Goal: Task Accomplishment & Management: Complete application form

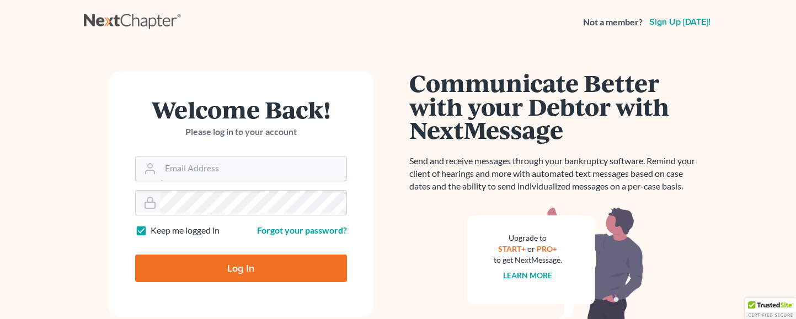
type input "[EMAIL_ADDRESS][DOMAIN_NAME]"
click at [230, 272] on input "Log In" at bounding box center [241, 269] width 212 height 28
type input "Thinking..."
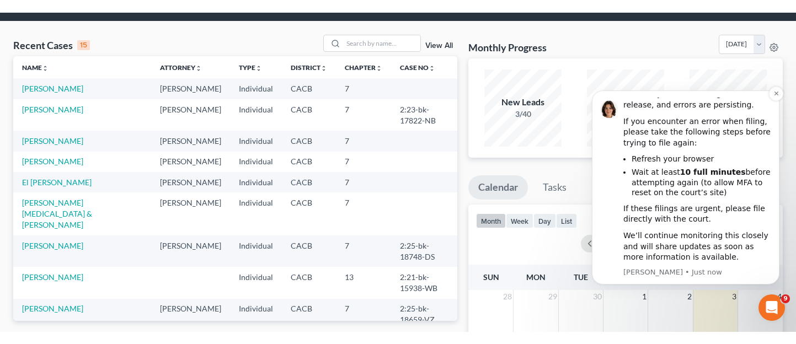
scroll to position [110, 0]
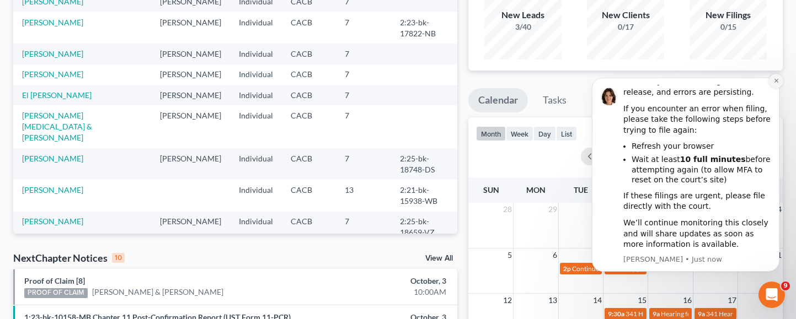
click at [775, 81] on icon "Dismiss notification" at bounding box center [776, 81] width 6 height 6
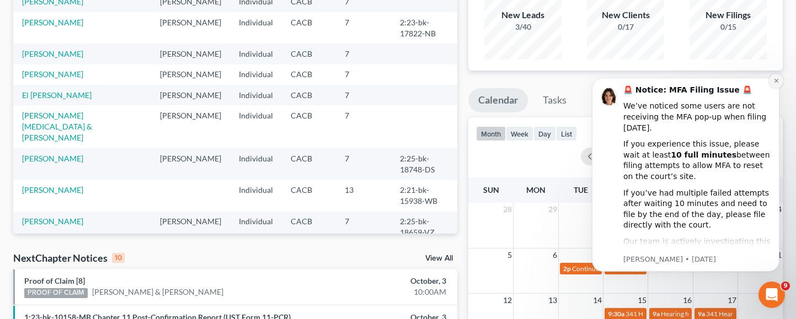
click at [771, 83] on button "Dismiss notification" at bounding box center [776, 81] width 14 height 14
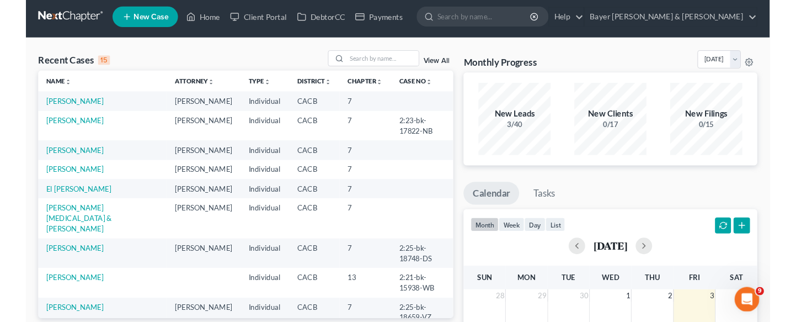
scroll to position [0, 0]
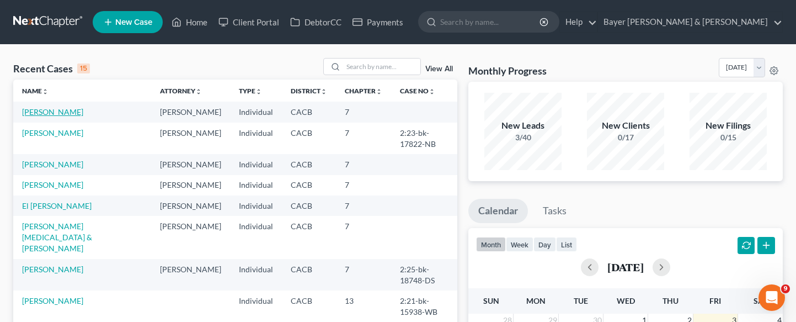
click at [52, 113] on link "[PERSON_NAME]" at bounding box center [52, 111] width 61 height 9
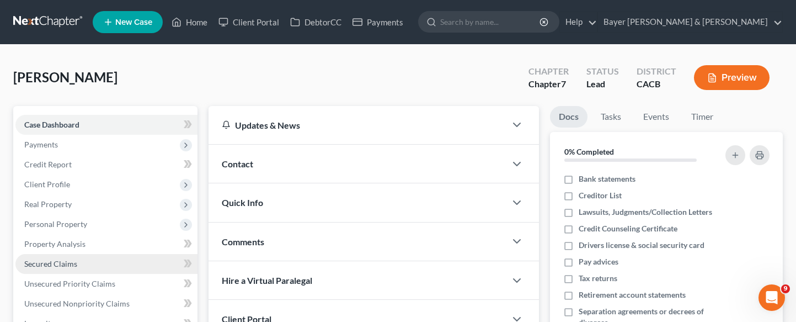
click at [65, 271] on link "Secured Claims" at bounding box center [106, 264] width 182 height 20
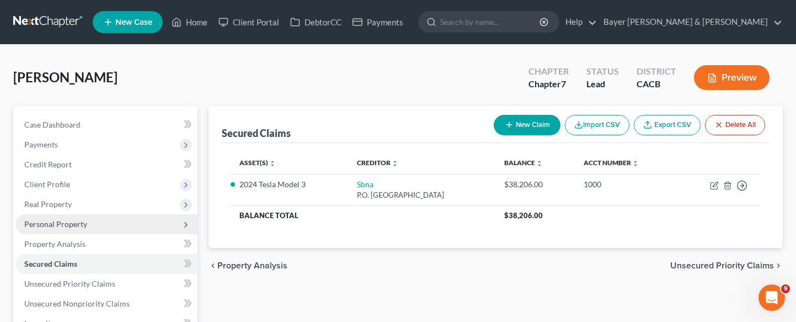
click at [76, 228] on span "Personal Property" at bounding box center [55, 223] width 63 height 9
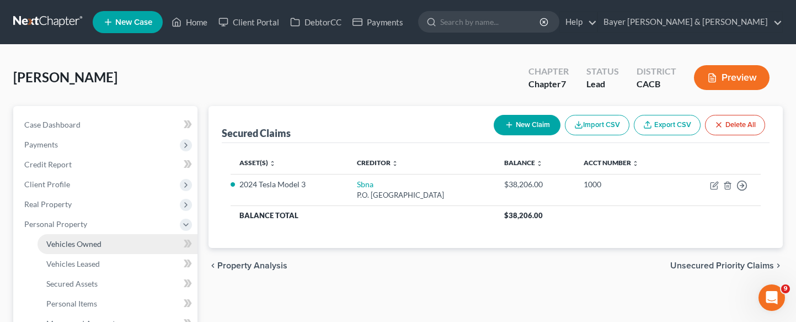
click at [79, 243] on span "Vehicles Owned" at bounding box center [73, 243] width 55 height 9
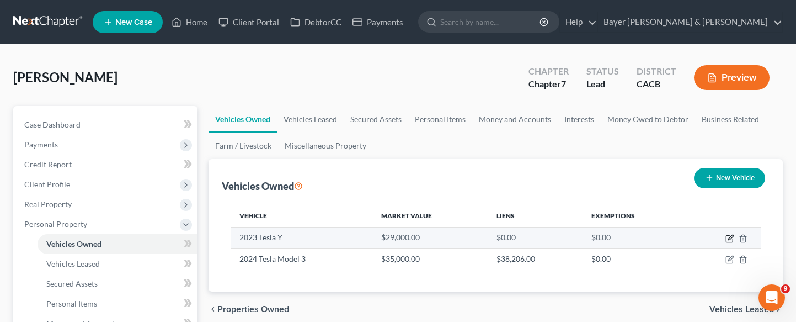
click at [728, 237] on icon "button" at bounding box center [729, 238] width 9 height 9
select select "0"
select select "3"
select select "0"
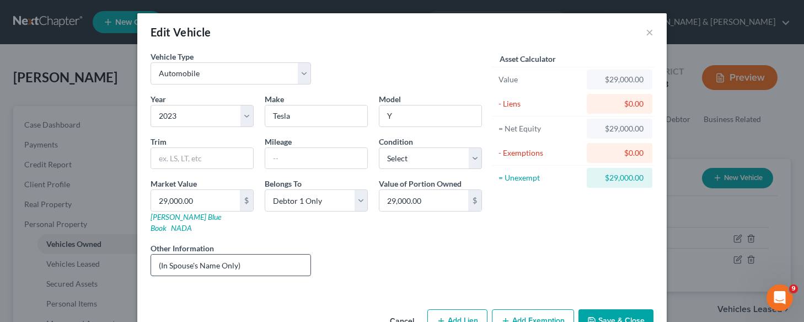
click at [245, 254] on input "(In Spouse's Name Only)" at bounding box center [230, 264] width 159 height 21
click at [337, 259] on div "Liens Select" at bounding box center [403, 259] width 172 height 34
click at [605, 309] on button "Save & Close" at bounding box center [616, 320] width 75 height 23
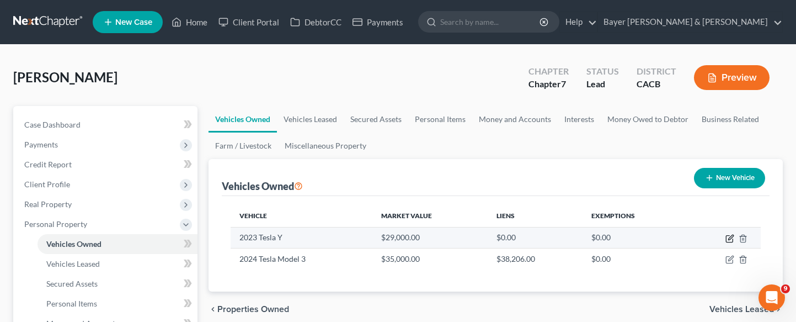
click at [730, 238] on icon "button" at bounding box center [729, 238] width 9 height 9
select select "0"
select select "3"
select select "0"
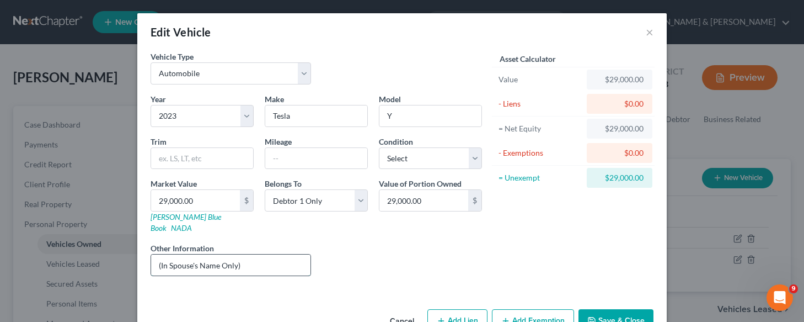
click at [161, 254] on input "(In Spouse's Name Only)" at bounding box center [230, 264] width 159 height 21
type input "(Vehicle In Spouse's Name Only)"
click at [602, 309] on button "Save & Close" at bounding box center [616, 320] width 75 height 23
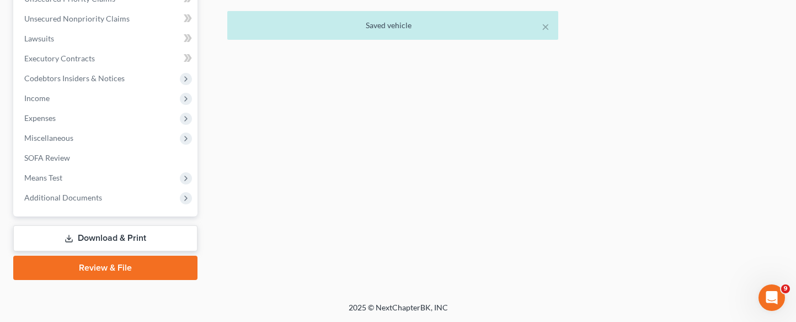
click at [131, 241] on link "Download & Print" at bounding box center [105, 238] width 184 height 26
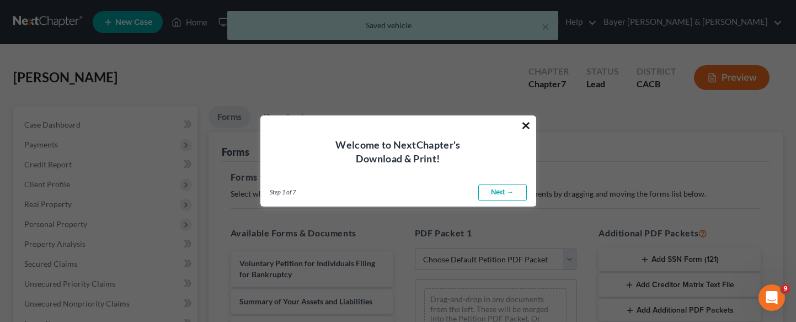
click at [527, 121] on button "×" at bounding box center [526, 125] width 10 height 18
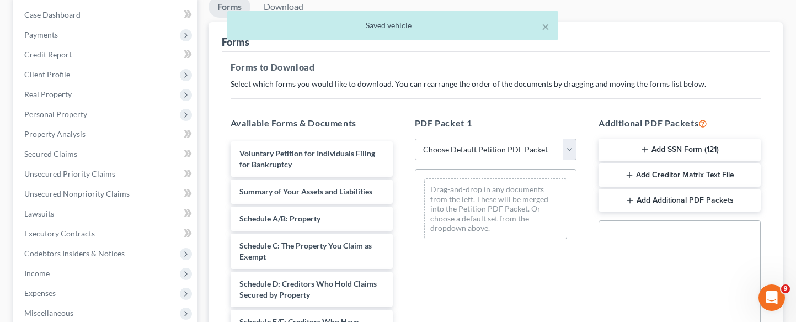
scroll to position [110, 0]
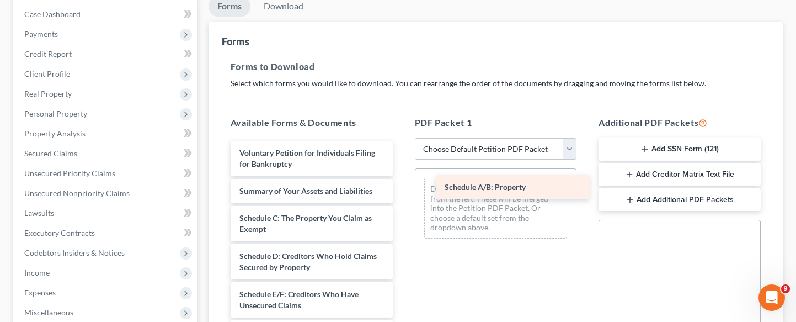
drag, startPoint x: 333, startPoint y: 223, endPoint x: 526, endPoint y: 189, distance: 196.0
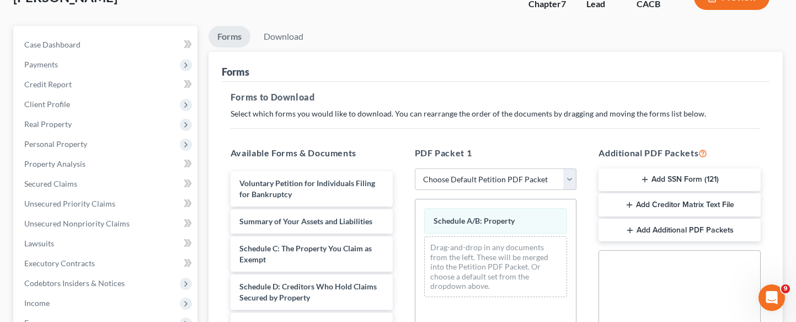
scroll to position [55, 0]
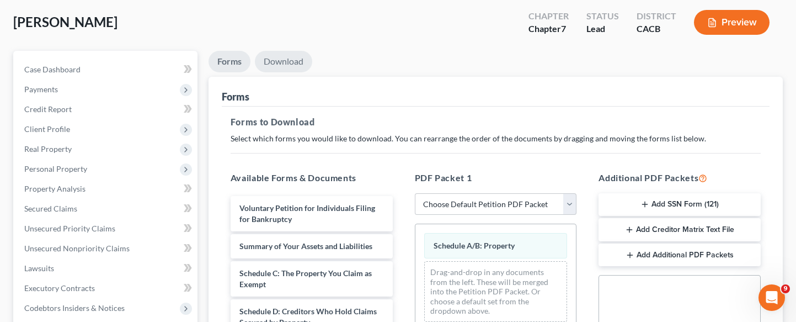
click at [284, 62] on link "Download" at bounding box center [283, 62] width 57 height 22
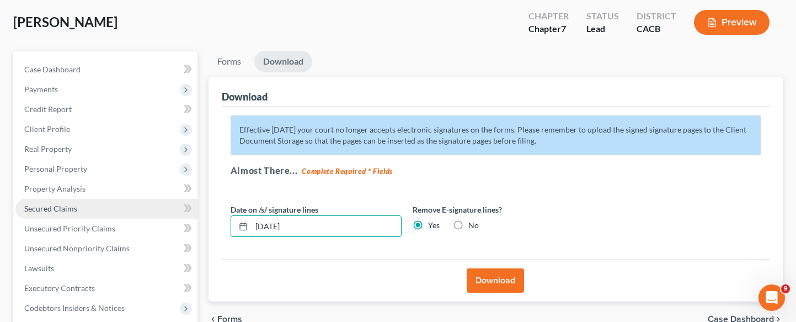
drag, startPoint x: 242, startPoint y: 218, endPoint x: 168, endPoint y: 215, distance: 74.0
click at [168, 215] on div "Petition Navigation Case Dashboard Payments Invoices Payments Payments Credit R…" at bounding box center [398, 280] width 780 height 458
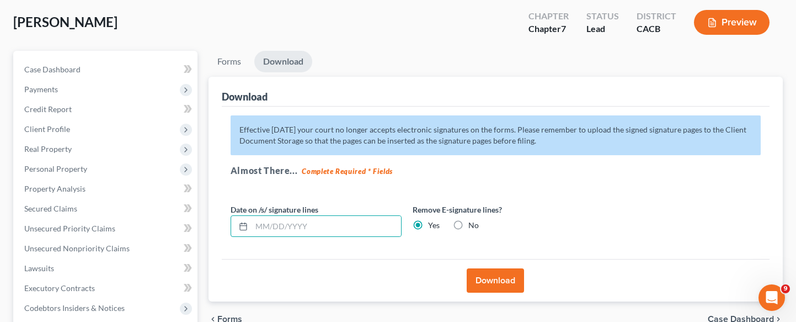
click at [506, 281] on button "Download" at bounding box center [495, 280] width 57 height 24
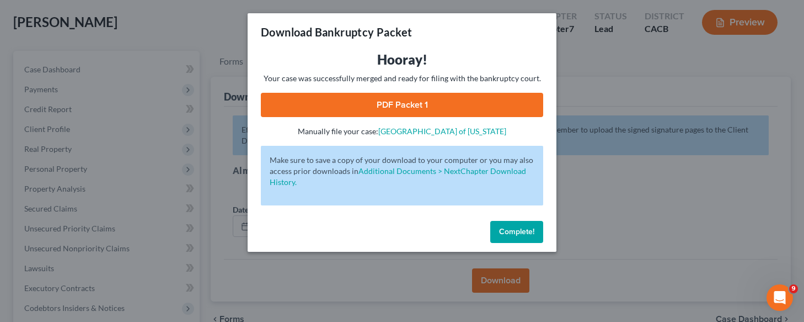
click at [467, 105] on link "PDF Packet 1" at bounding box center [402, 105] width 282 height 24
click at [514, 224] on button "Complete!" at bounding box center [516, 232] width 53 height 22
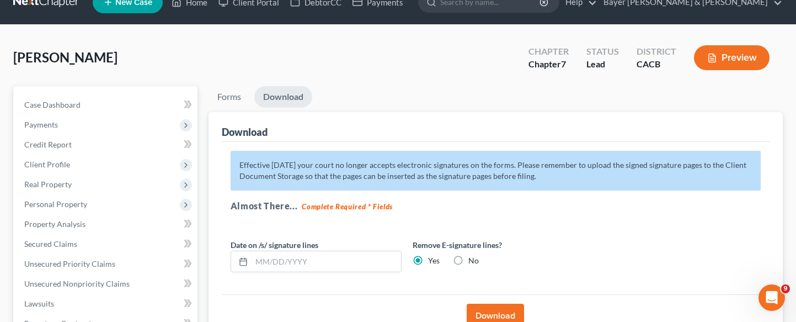
scroll to position [0, 0]
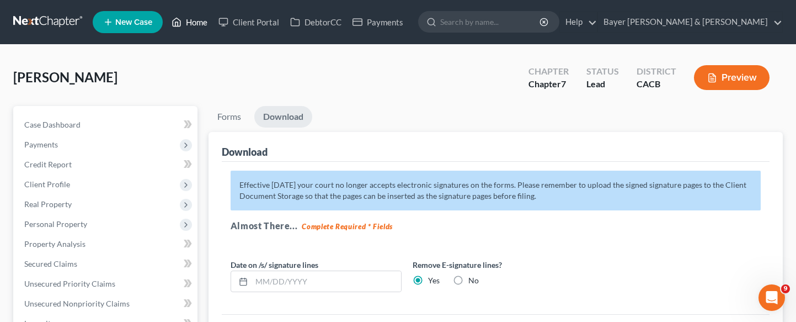
click at [191, 20] on link "Home" at bounding box center [189, 22] width 47 height 20
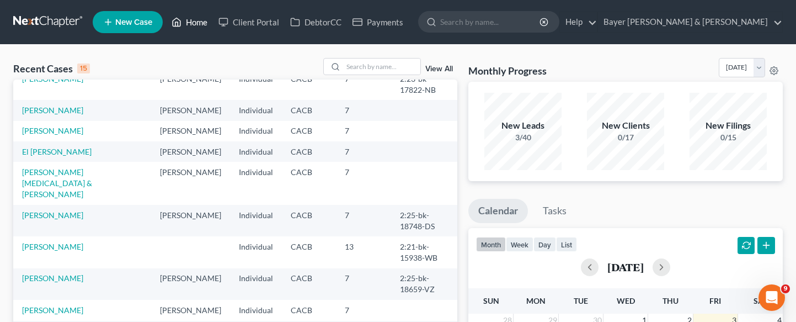
scroll to position [165, 0]
